Goal: Task Accomplishment & Management: Use online tool/utility

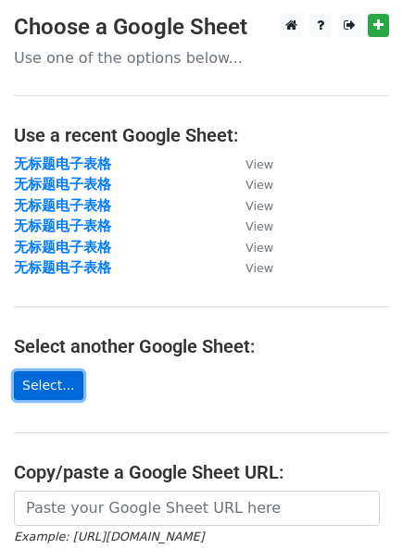
click at [57, 389] on link "Select..." at bounding box center [48, 385] width 69 height 29
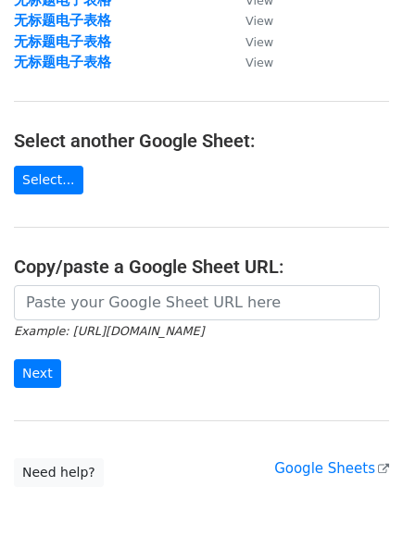
scroll to position [185, 0]
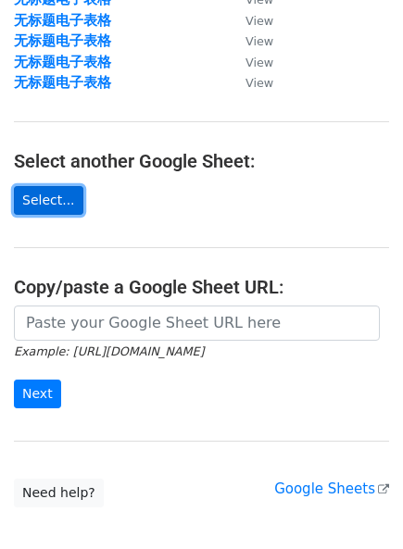
click at [69, 191] on link "Select..." at bounding box center [48, 200] width 69 height 29
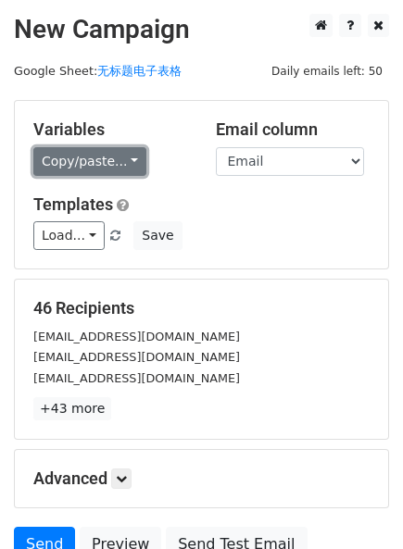
click at [51, 150] on link "Copy/paste..." at bounding box center [89, 161] width 113 height 29
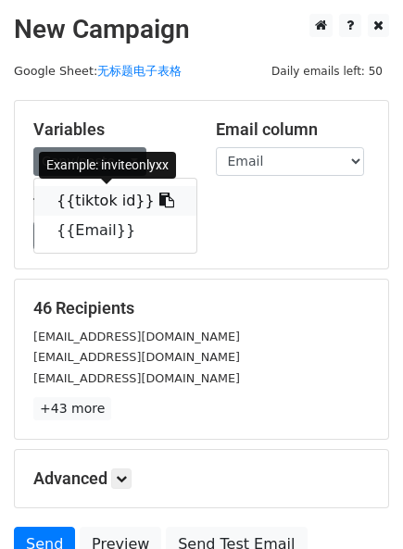
click at [159, 204] on icon at bounding box center [166, 200] width 15 height 15
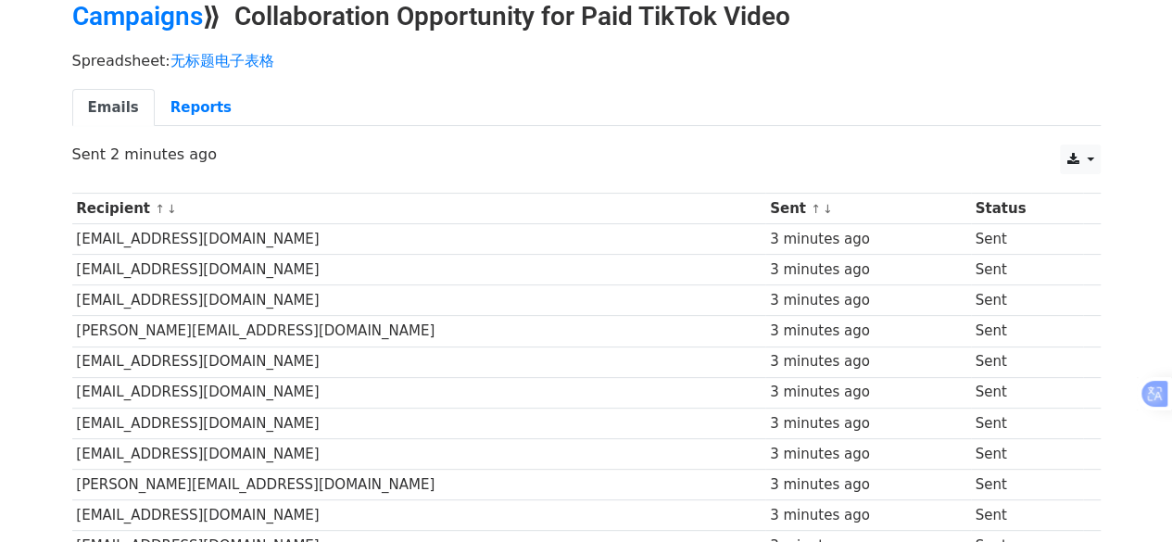
scroll to position [44, 0]
